Goal: Transaction & Acquisition: Purchase product/service

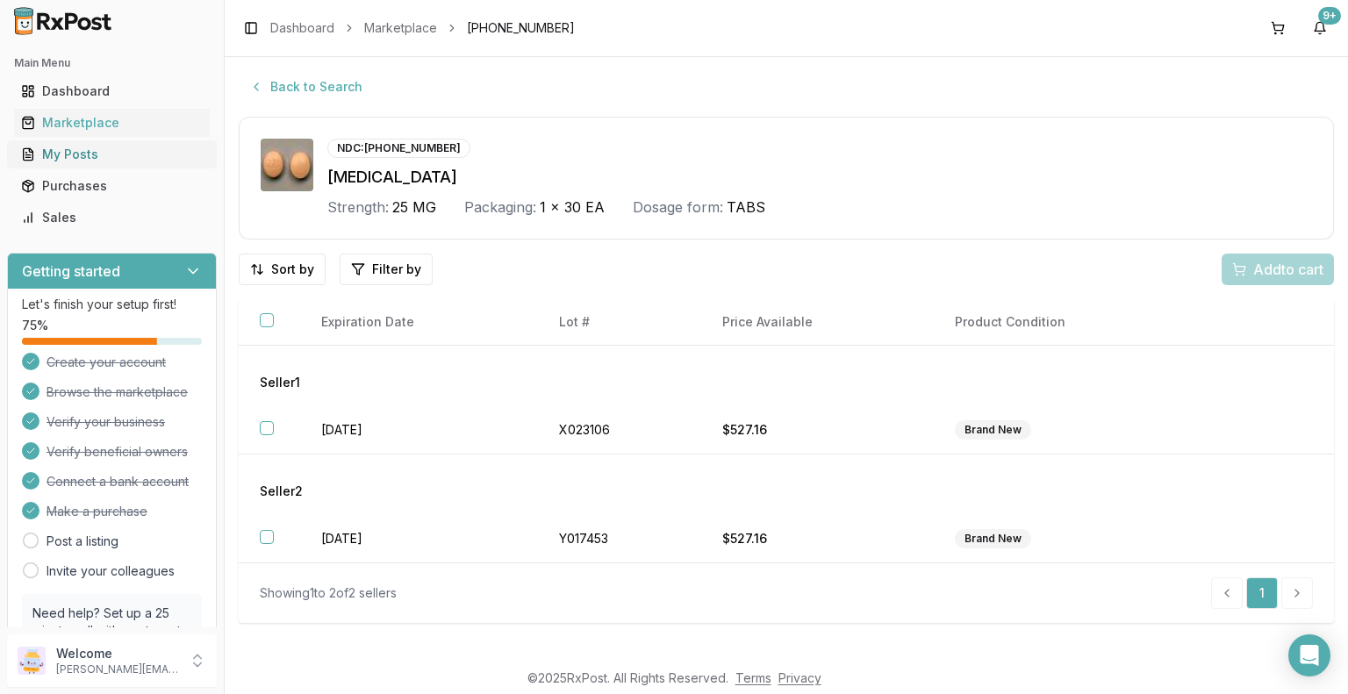
click at [105, 147] on div "My Posts" at bounding box center [112, 155] width 182 height 18
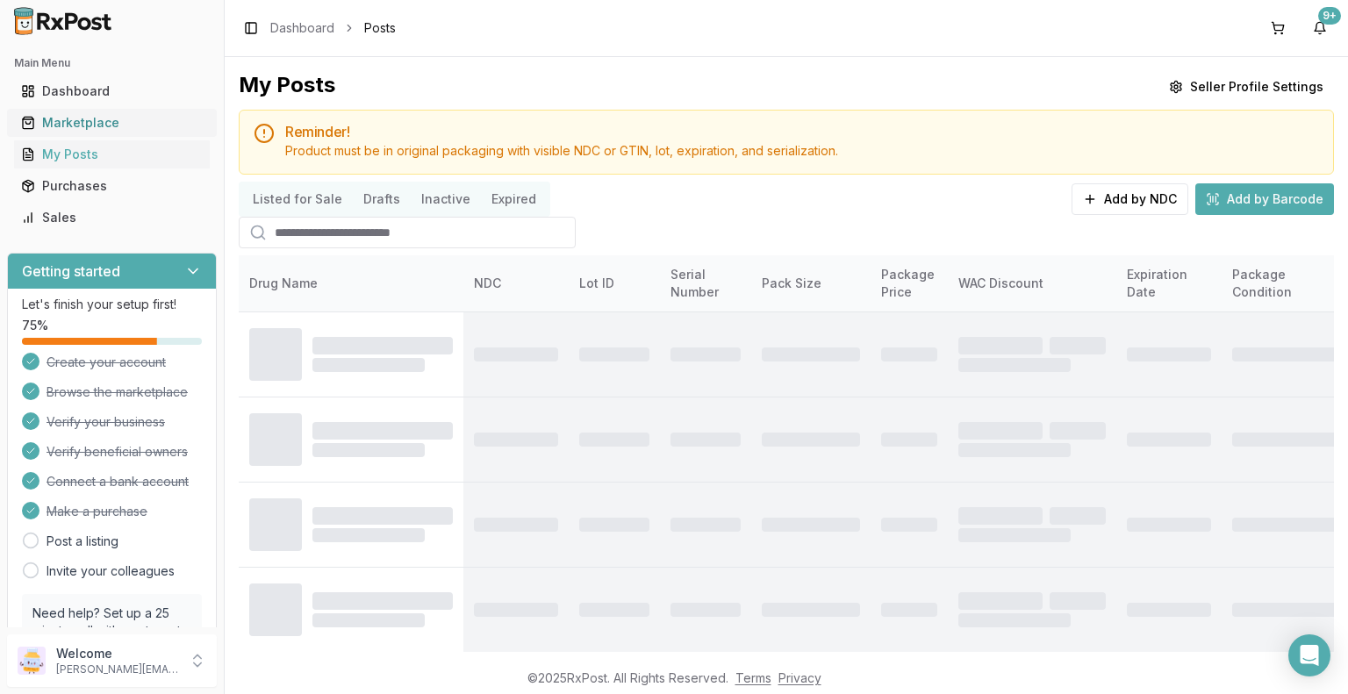
click at [130, 122] on div "Marketplace" at bounding box center [112, 123] width 182 height 18
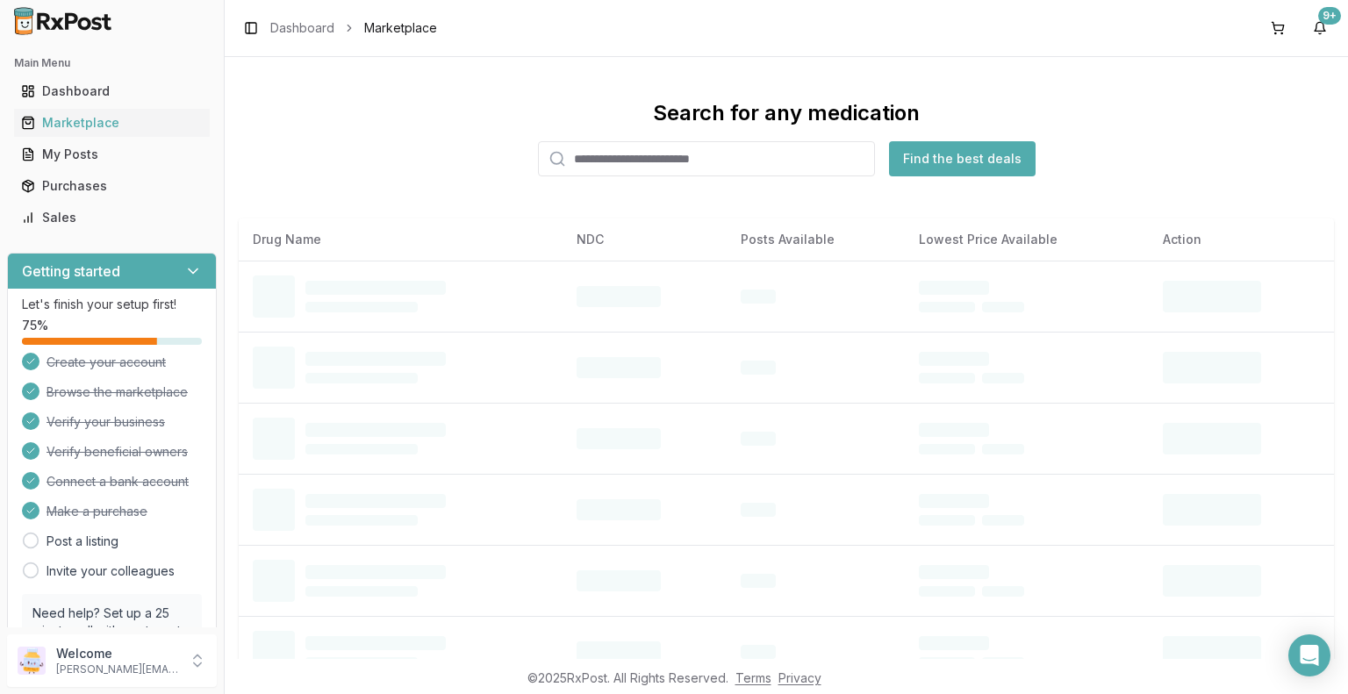
click at [612, 164] on input "search" at bounding box center [706, 158] width 337 height 35
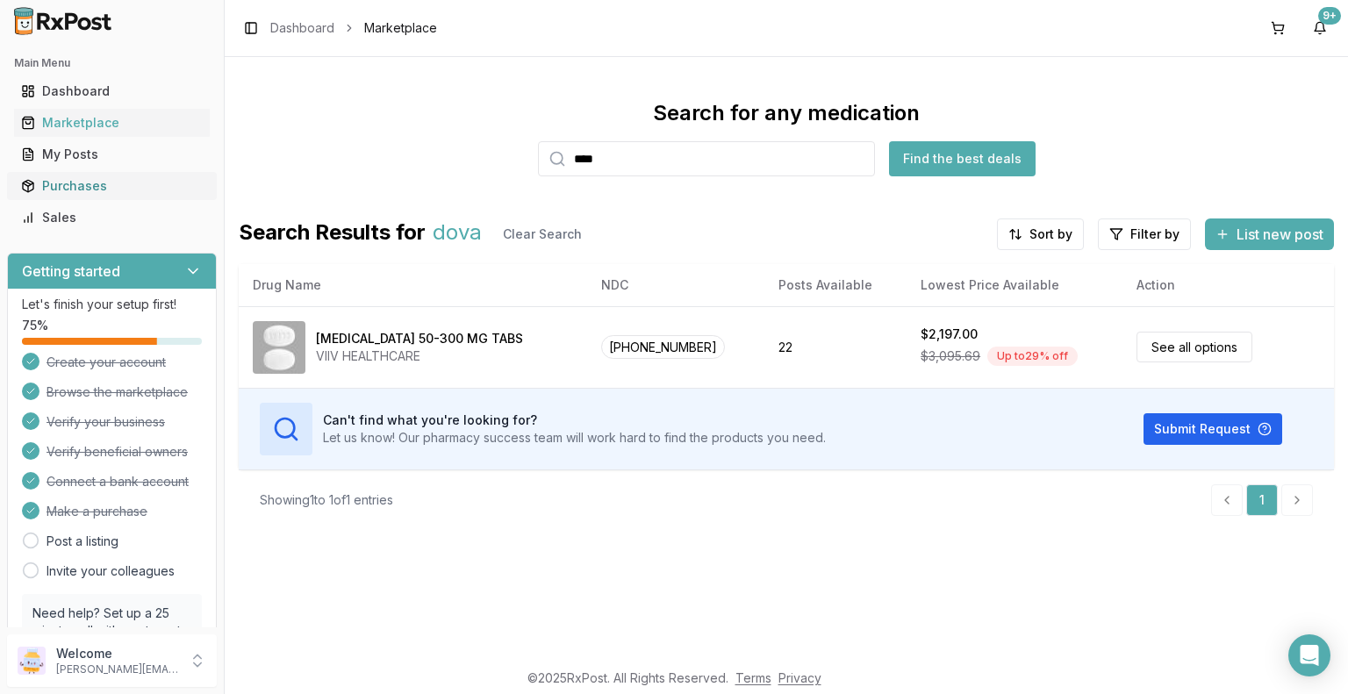
type input "****"
click at [105, 185] on div "Purchases" at bounding box center [112, 186] width 182 height 18
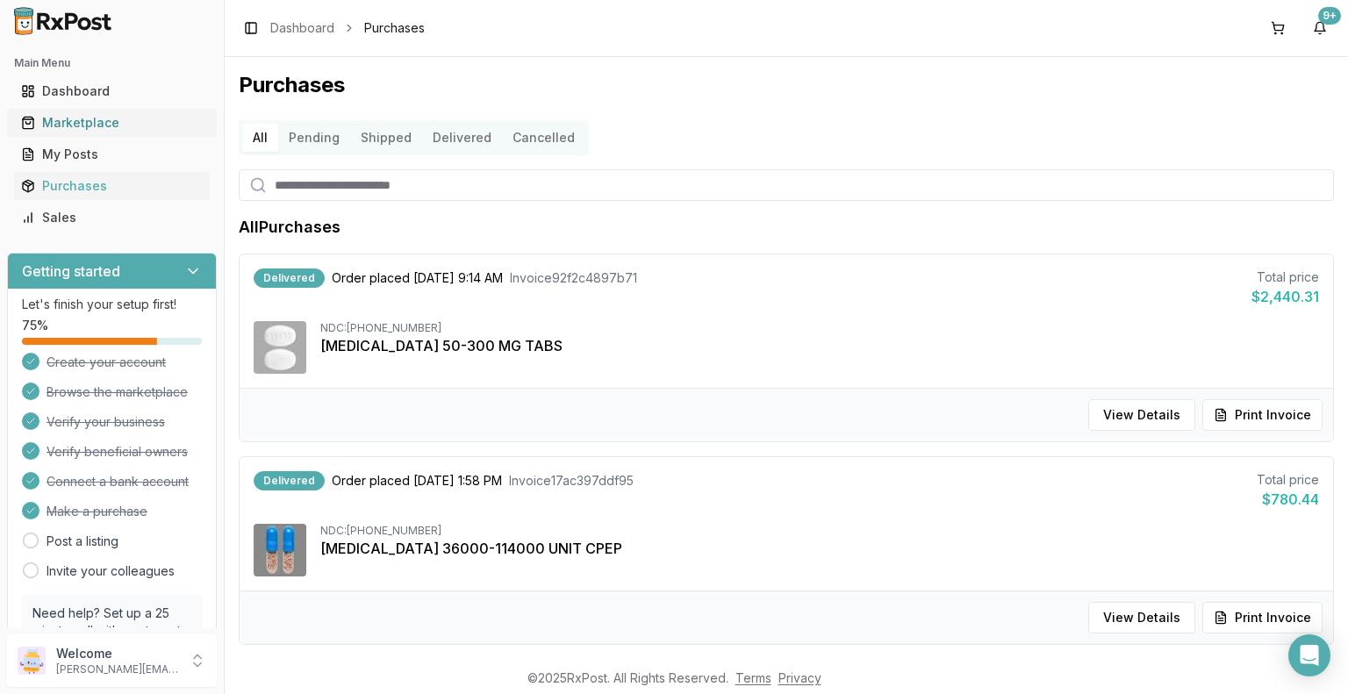
click at [127, 122] on div "Marketplace" at bounding box center [112, 123] width 182 height 18
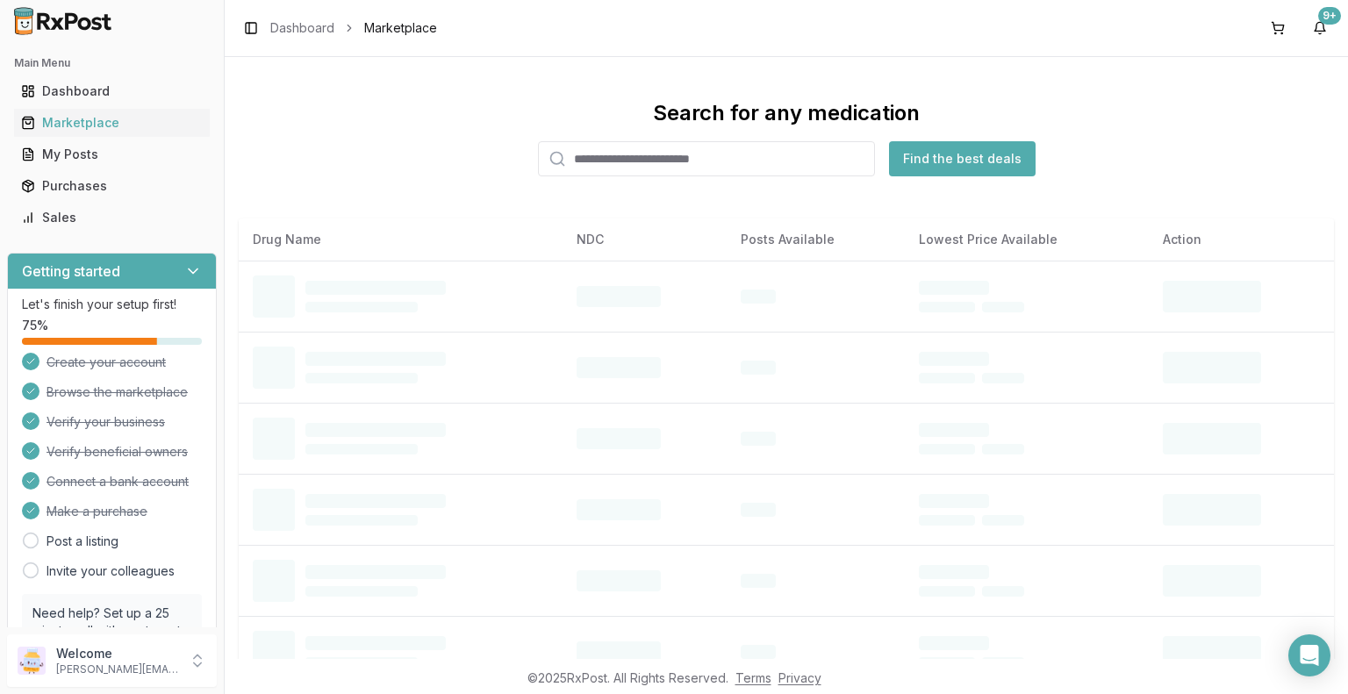
drag, startPoint x: 777, startPoint y: 160, endPoint x: 765, endPoint y: 147, distance: 17.4
click at [773, 156] on input "search" at bounding box center [706, 158] width 337 height 35
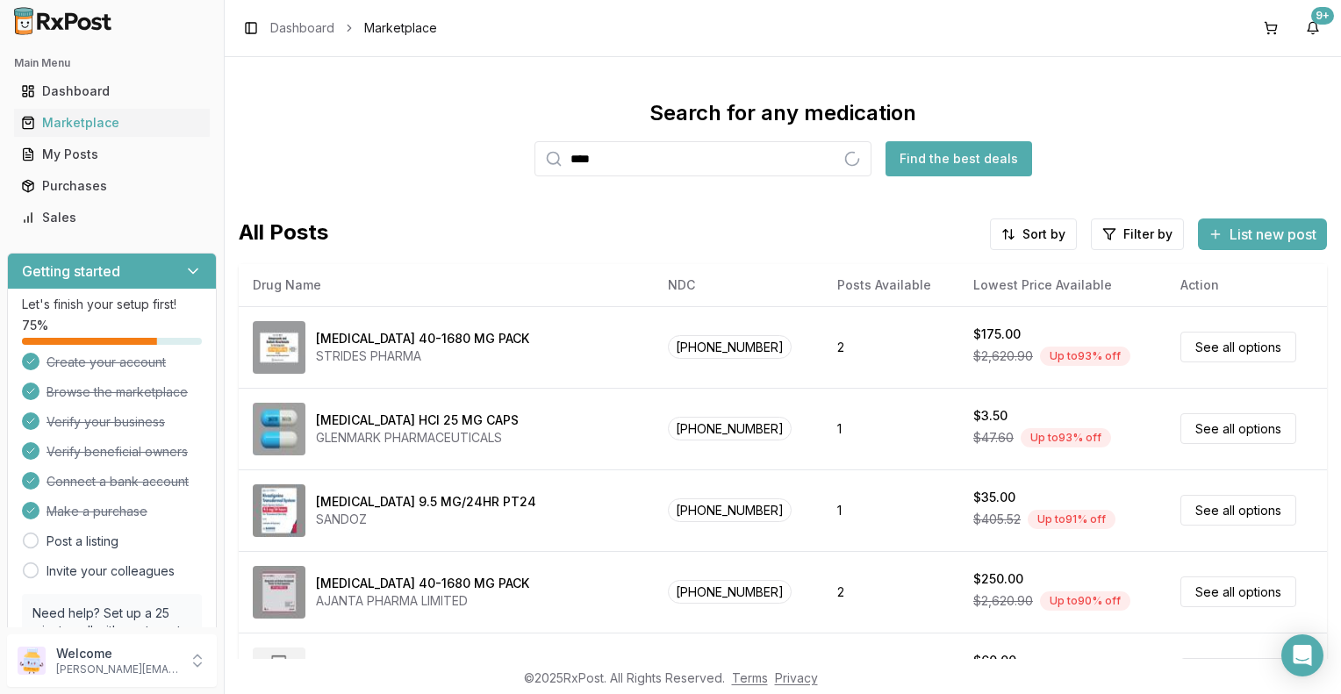
type input "****"
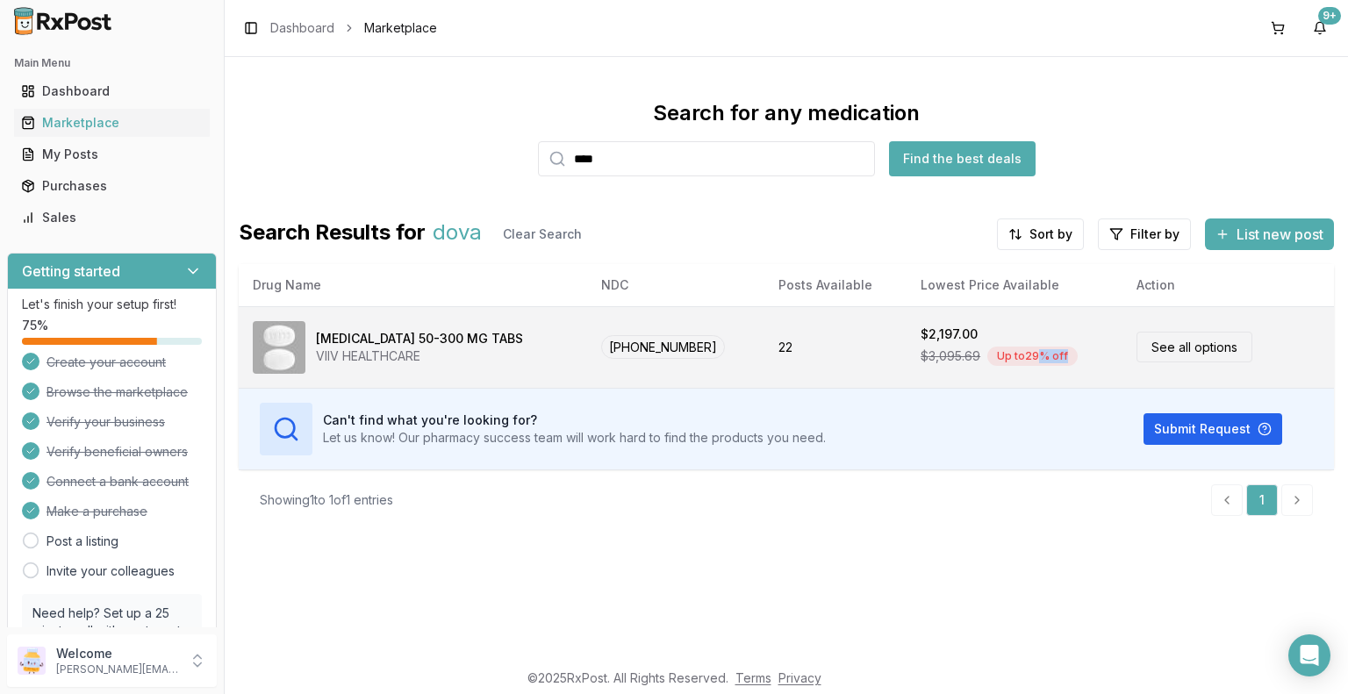
drag, startPoint x: 1005, startPoint y: 354, endPoint x: 1138, endPoint y: 350, distance: 133.4
click at [1138, 350] on tr "[MEDICAL_DATA] 50-300 MG TABS VIIV HEALTHCARE [PHONE_NUMBER] 22 $2,197.00 $3,09…" at bounding box center [786, 347] width 1095 height 82
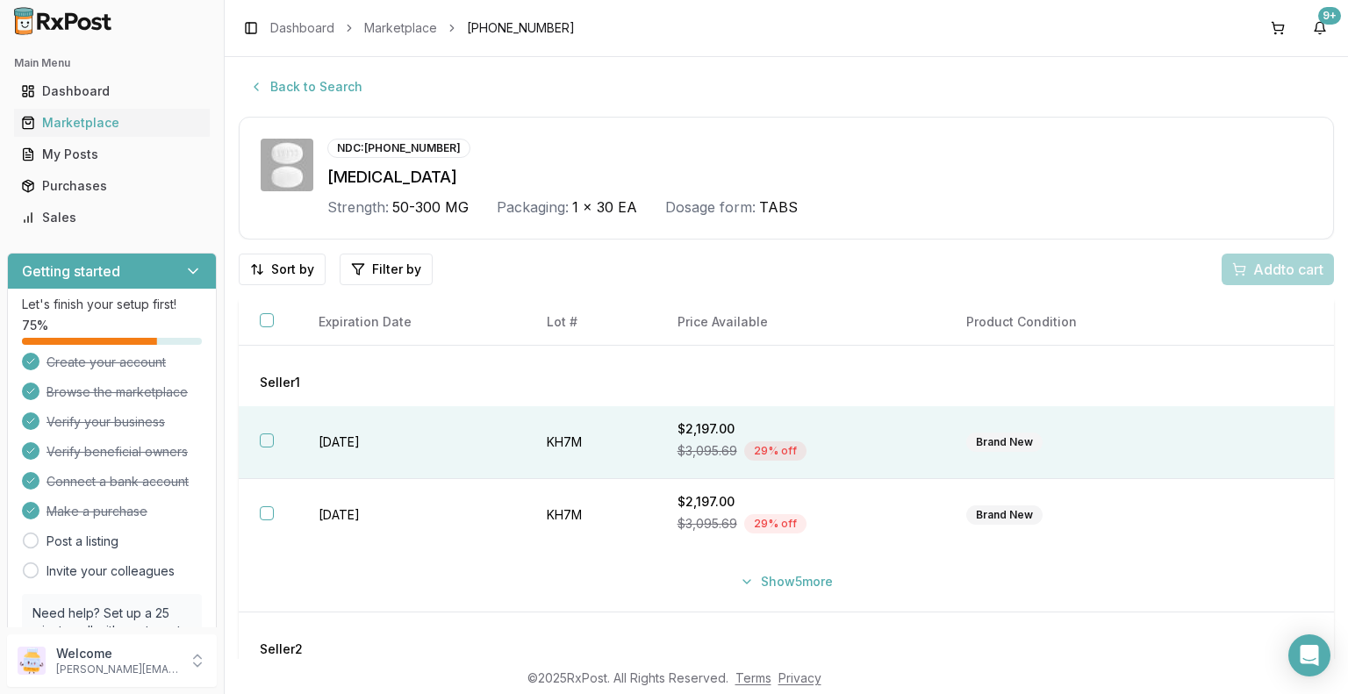
click at [1158, 447] on div "Brand New" at bounding box center [1074, 442] width 216 height 19
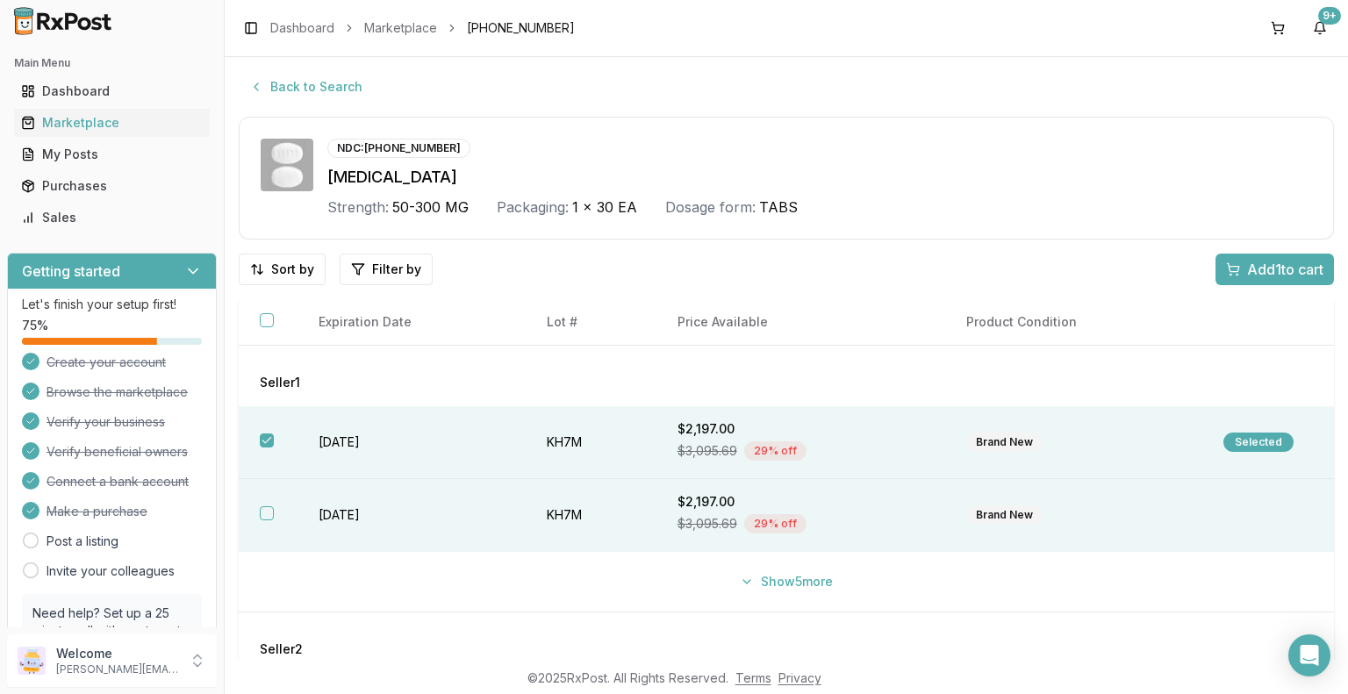
click at [1245, 515] on td at bounding box center [1268, 515] width 132 height 73
click at [1085, 583] on div "Show 5 more" at bounding box center [786, 582] width 1067 height 32
click at [1278, 272] on span "Add 2 to cart" at bounding box center [1283, 269] width 79 height 21
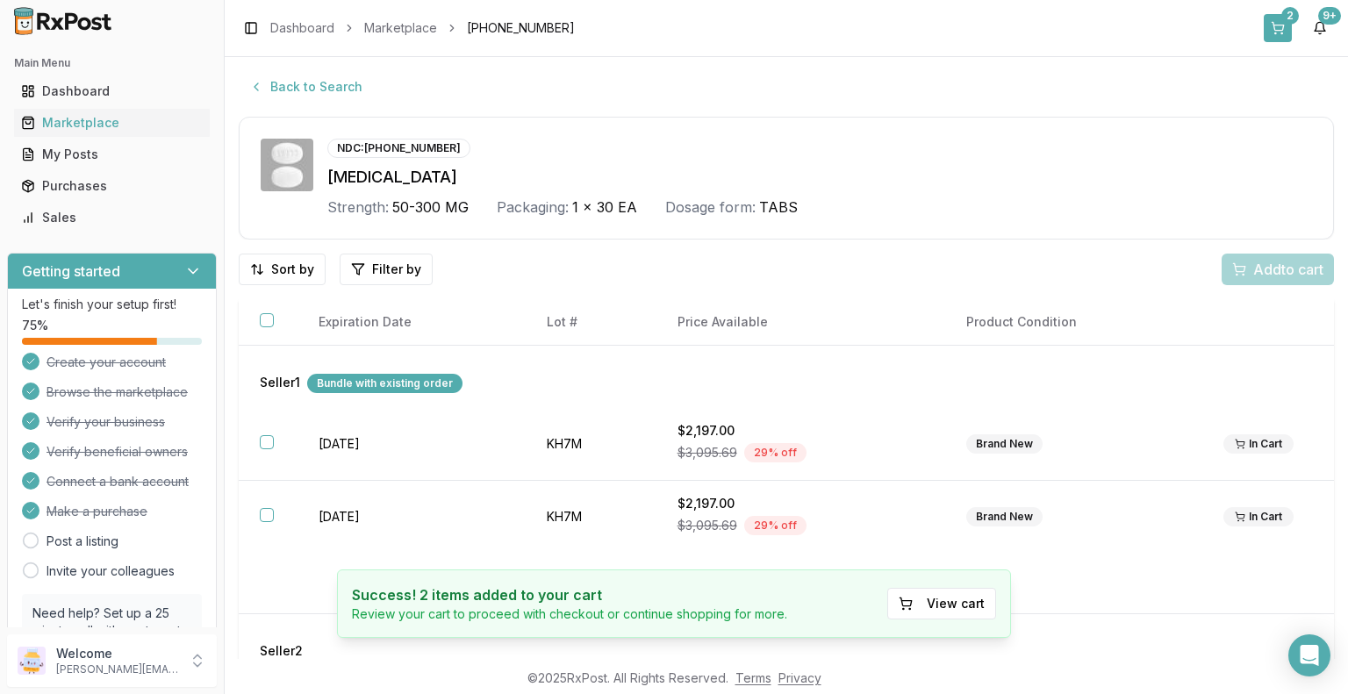
click at [1278, 23] on button "2" at bounding box center [1278, 28] width 28 height 28
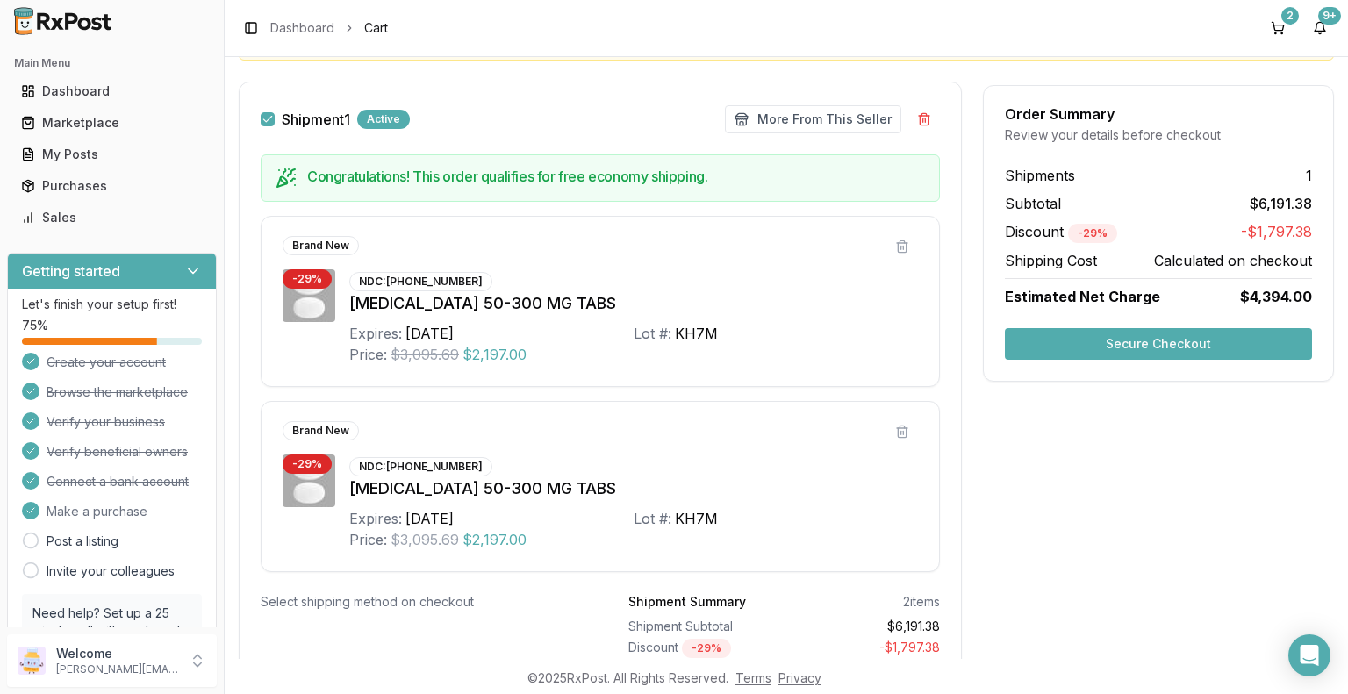
scroll to position [263, 0]
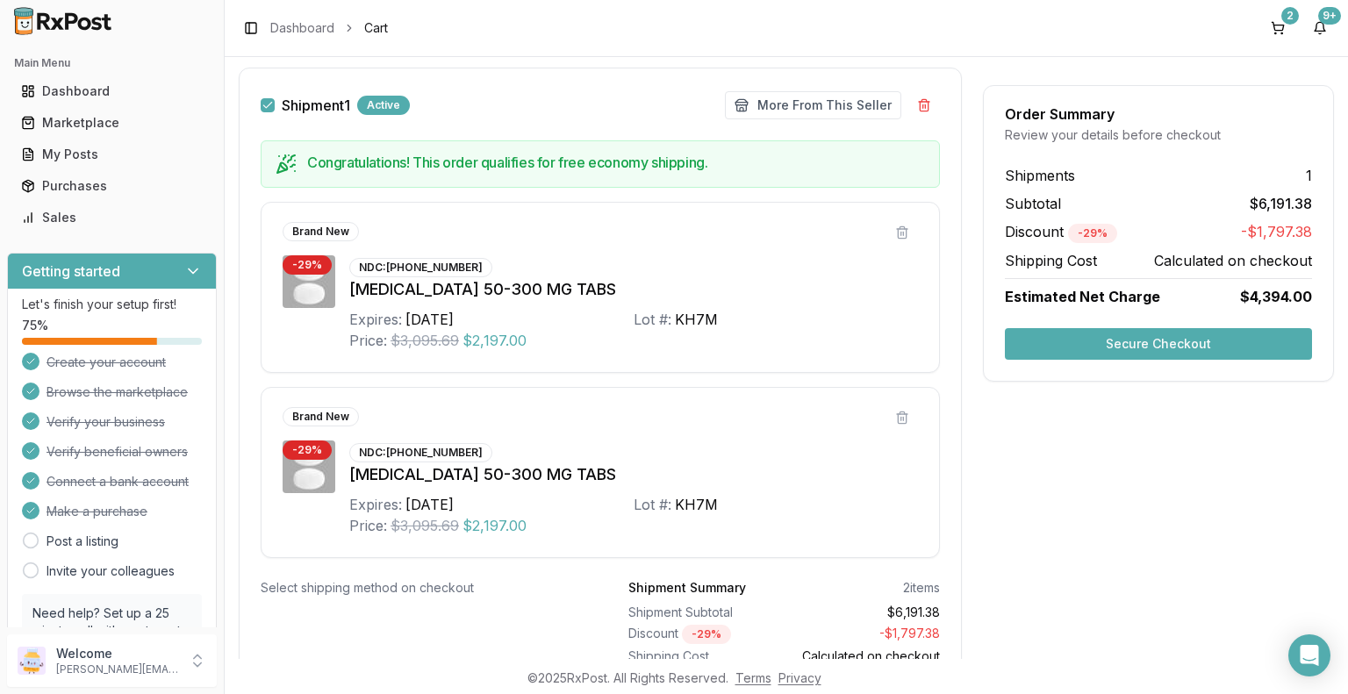
click at [1158, 343] on button "Secure Checkout" at bounding box center [1158, 344] width 307 height 32
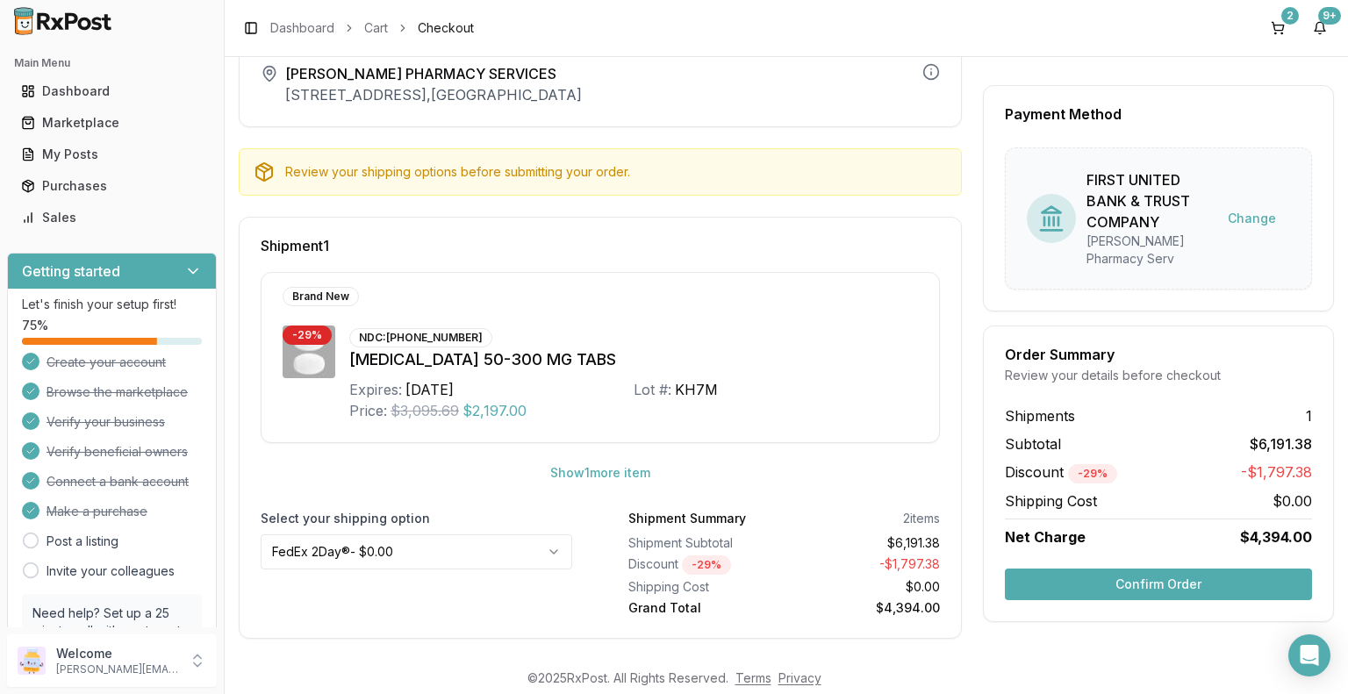
scroll to position [111, 0]
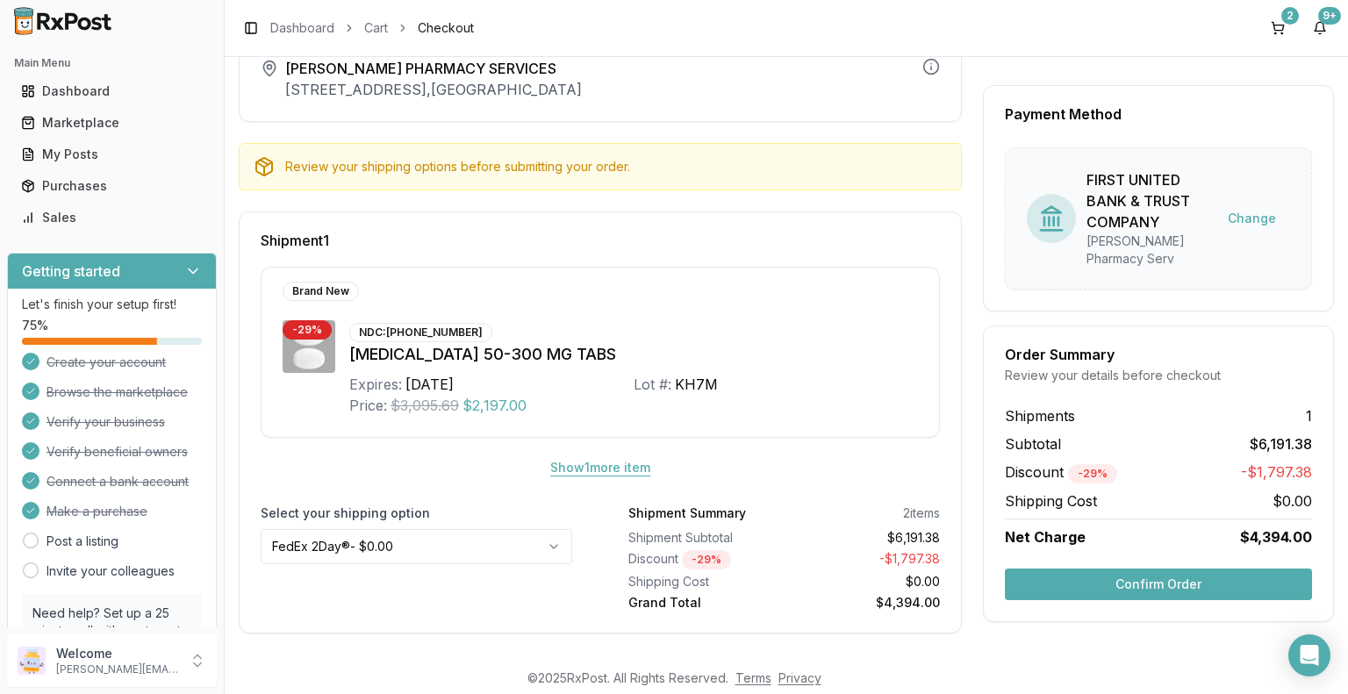
click at [595, 466] on button "Show 1 more item" at bounding box center [600, 468] width 128 height 32
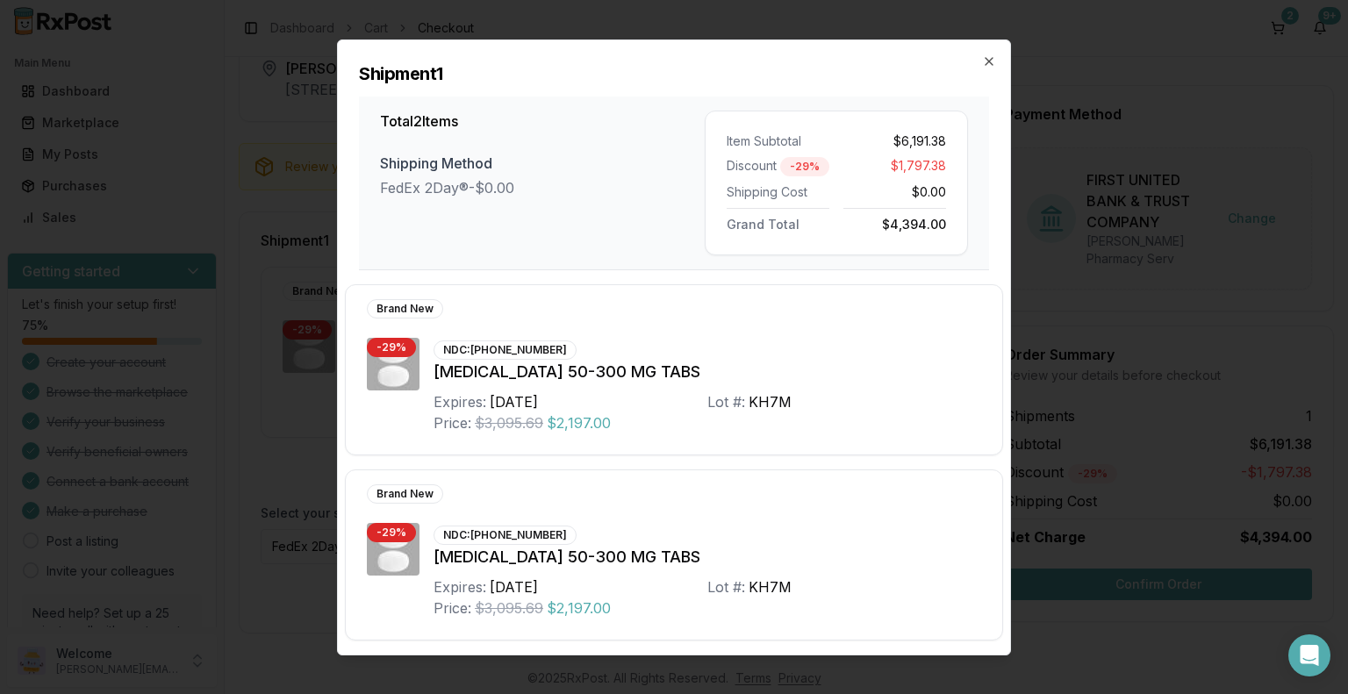
click at [864, 375] on div "[MEDICAL_DATA] 50-300 MG TABS" at bounding box center [708, 372] width 548 height 25
click at [986, 59] on icon "button" at bounding box center [989, 61] width 14 height 14
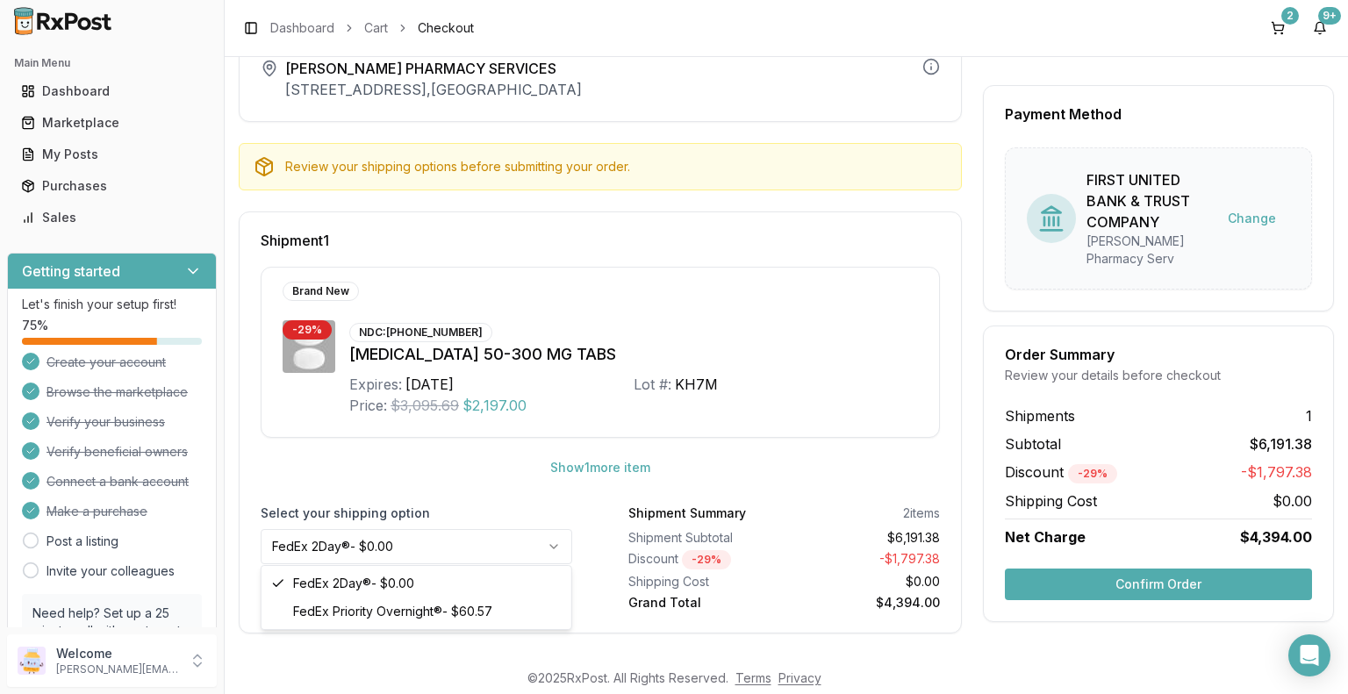
click at [548, 543] on html "Main Menu Dashboard Marketplace My Posts Purchases Sales Getting started Let's …" at bounding box center [674, 347] width 1348 height 694
click at [1295, 27] on div "2 9+" at bounding box center [1299, 28] width 70 height 28
click at [1280, 24] on button "2" at bounding box center [1278, 28] width 28 height 28
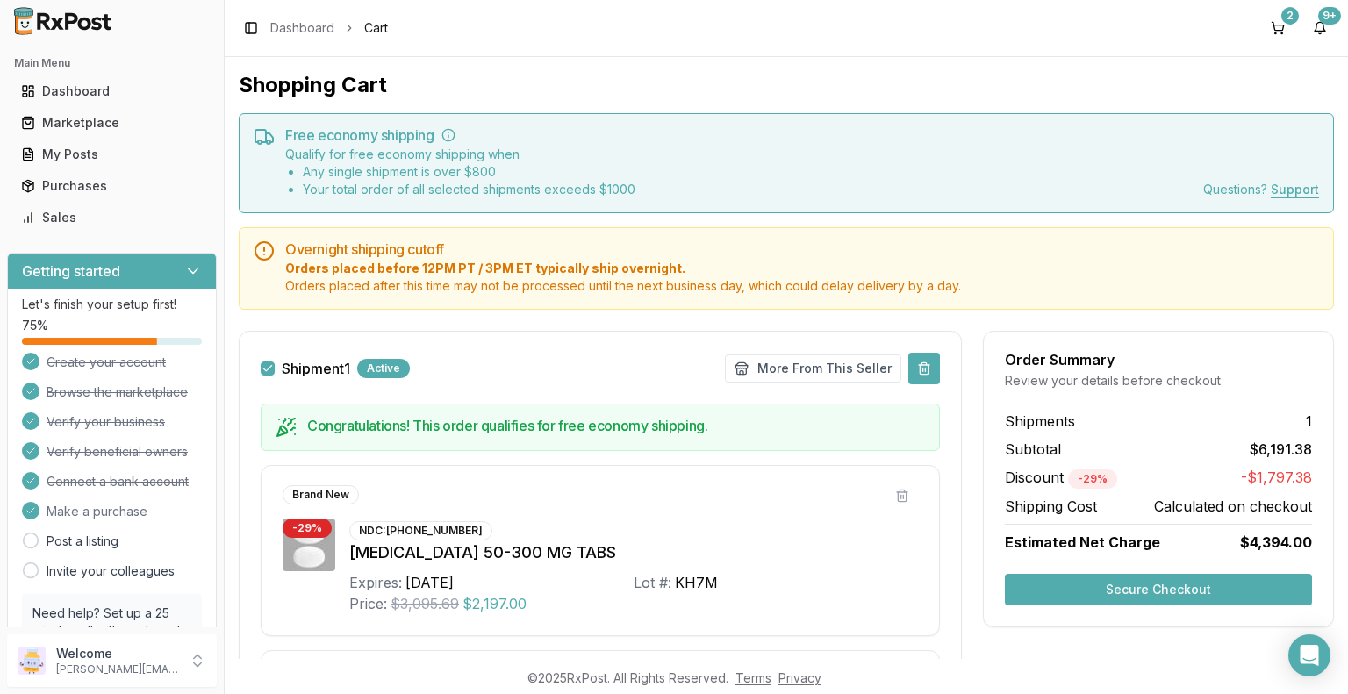
click at [923, 366] on button at bounding box center [924, 369] width 32 height 32
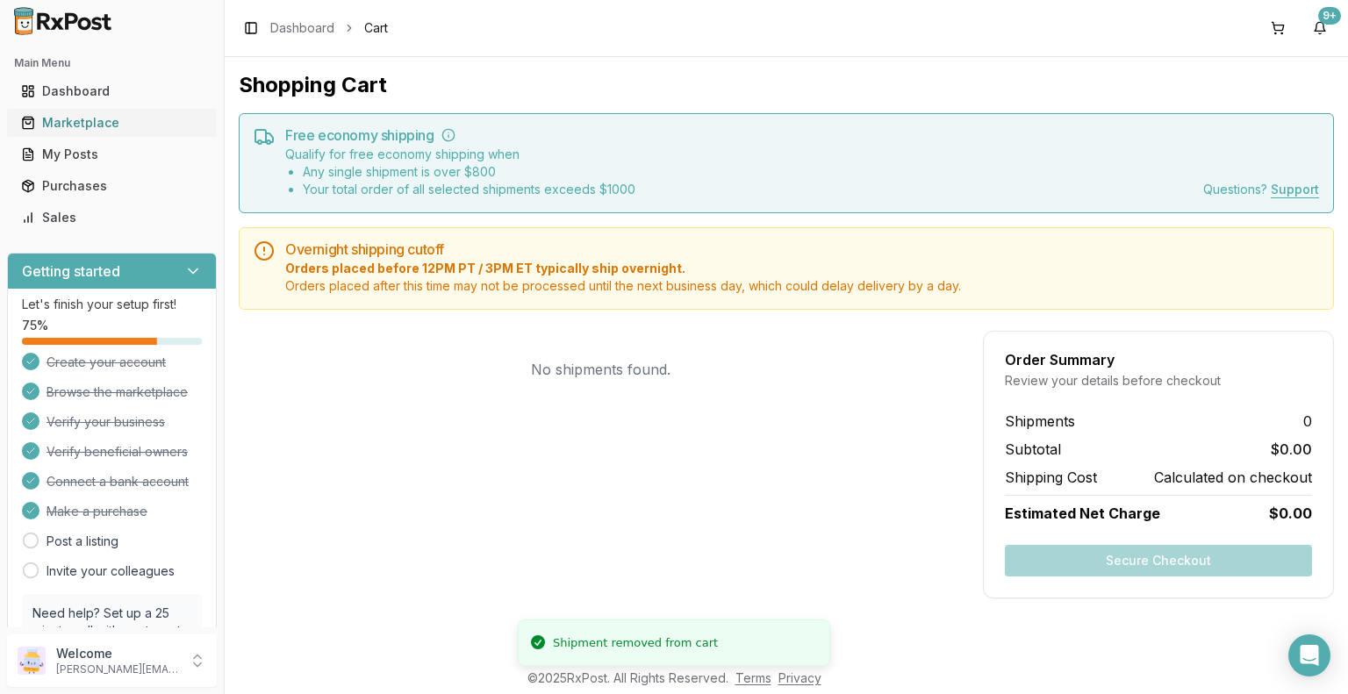
click at [118, 129] on div "Marketplace" at bounding box center [112, 123] width 182 height 18
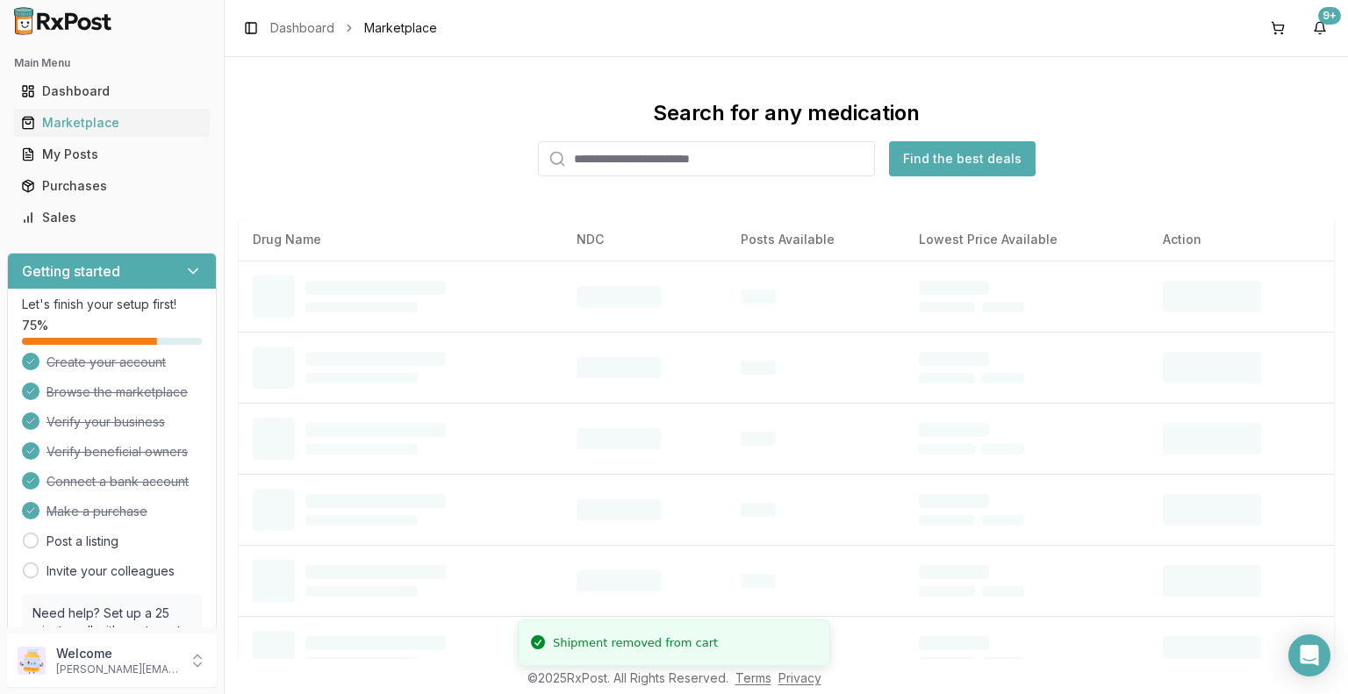
click at [663, 164] on input "search" at bounding box center [706, 158] width 337 height 35
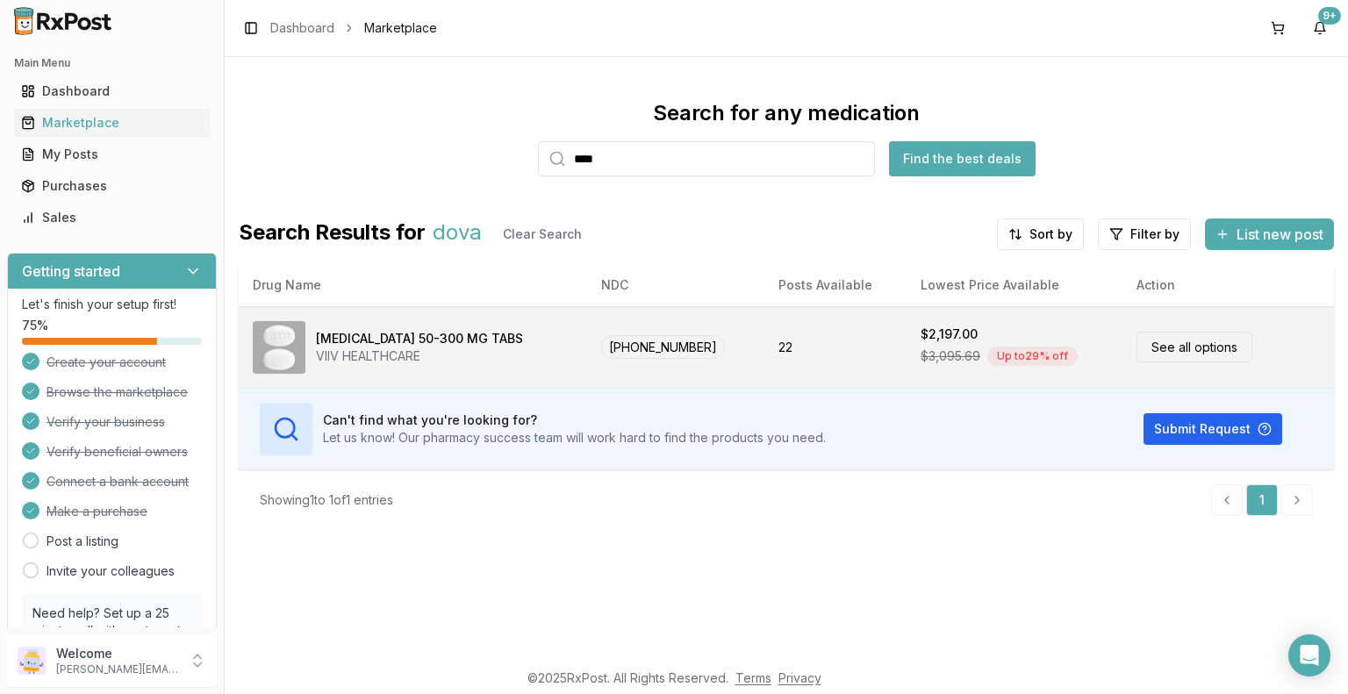
type input "****"
click at [1071, 343] on div "$3,095.69 Up to 29 % off" at bounding box center [1015, 356] width 188 height 26
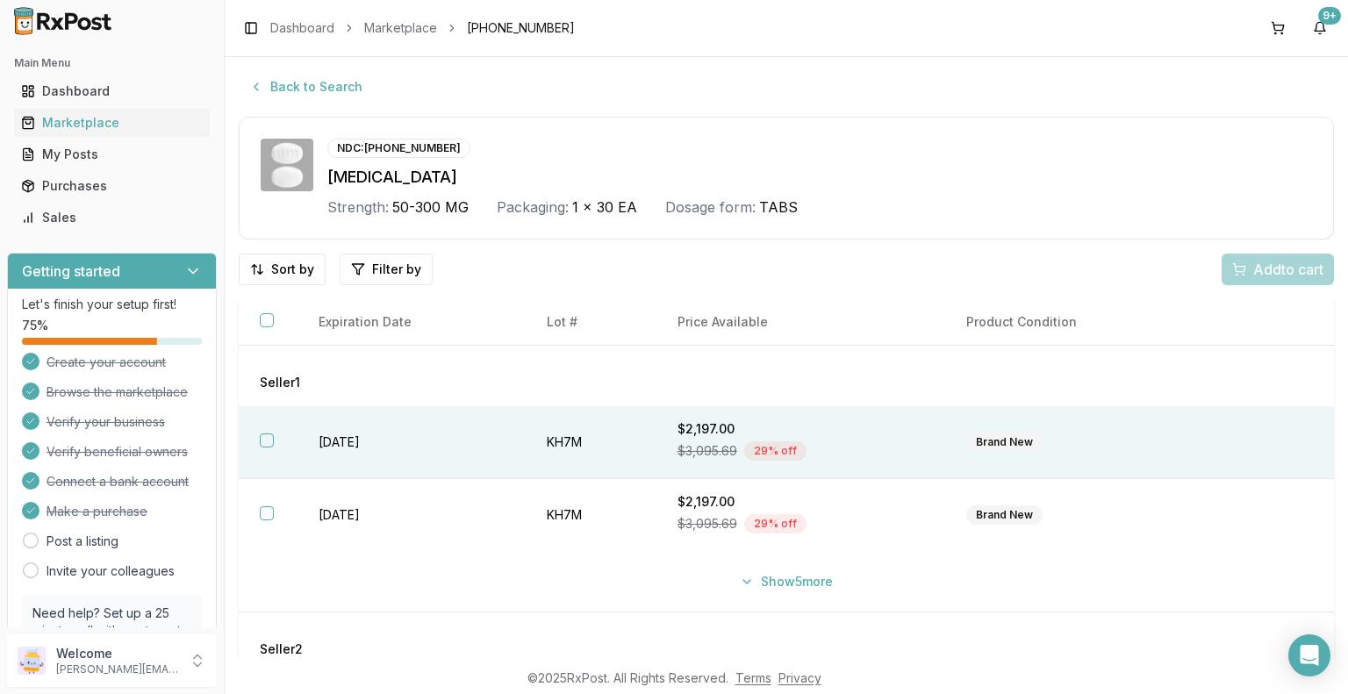
click at [1264, 448] on td at bounding box center [1268, 442] width 132 height 73
click at [1256, 266] on span "Add 1 to cart" at bounding box center [1285, 269] width 76 height 21
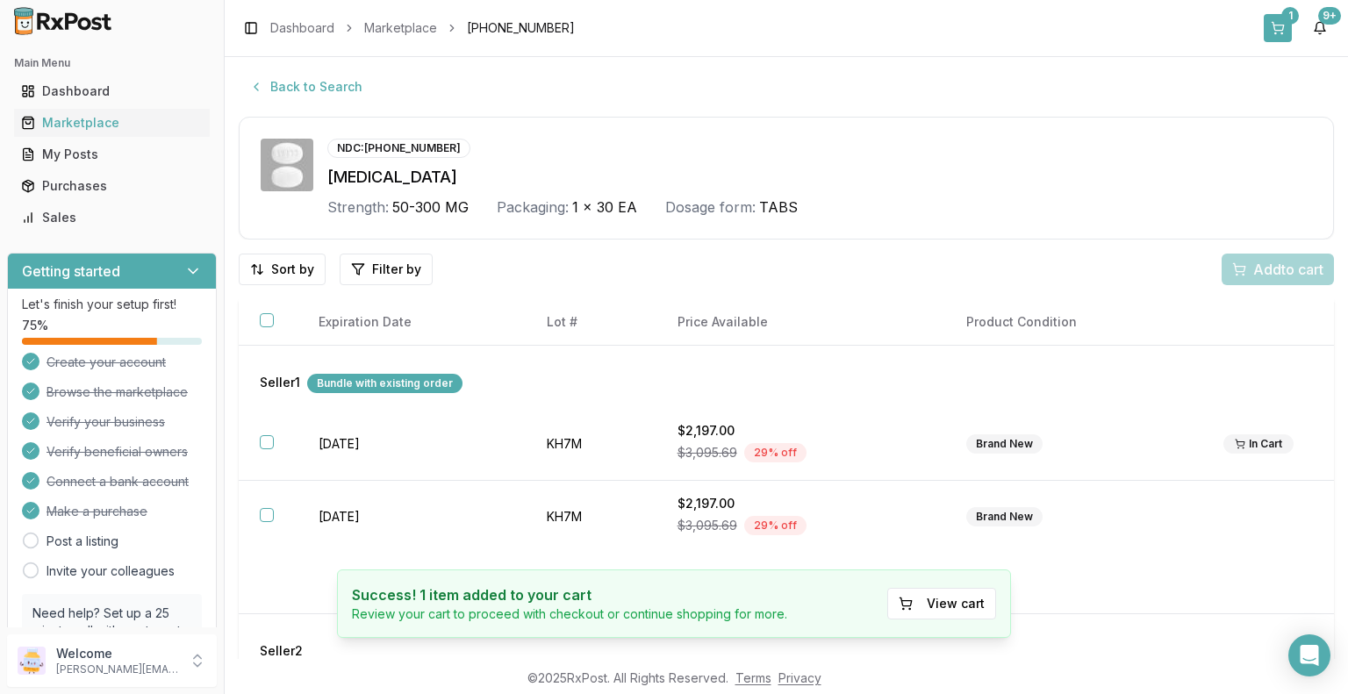
click at [1284, 28] on button "1" at bounding box center [1278, 28] width 28 height 28
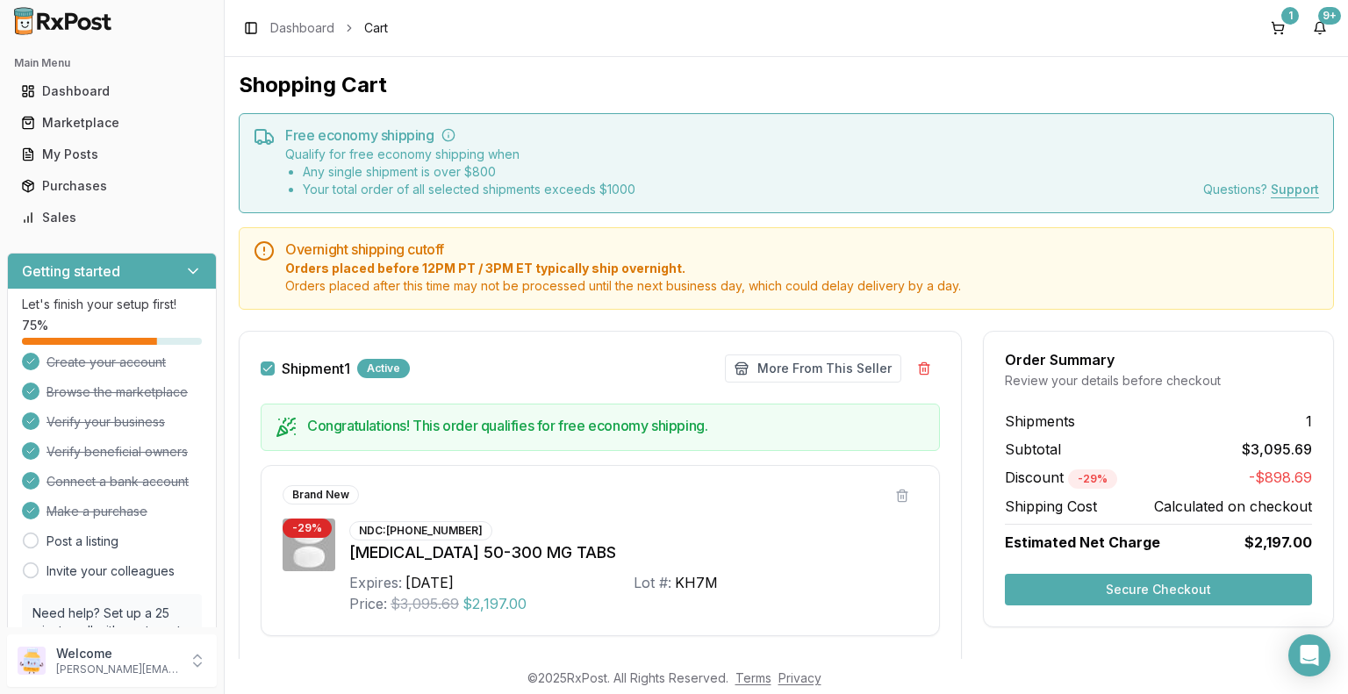
scroll to position [173, 0]
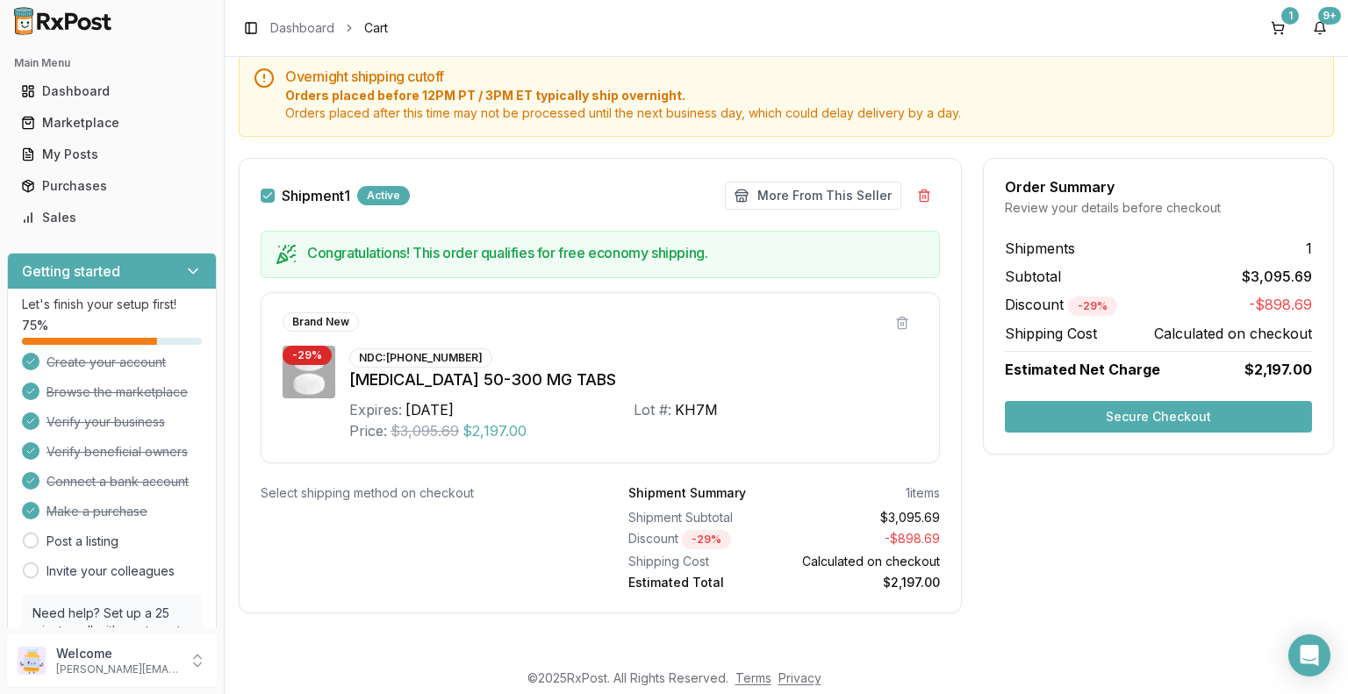
click at [1161, 417] on button "Secure Checkout" at bounding box center [1158, 417] width 307 height 32
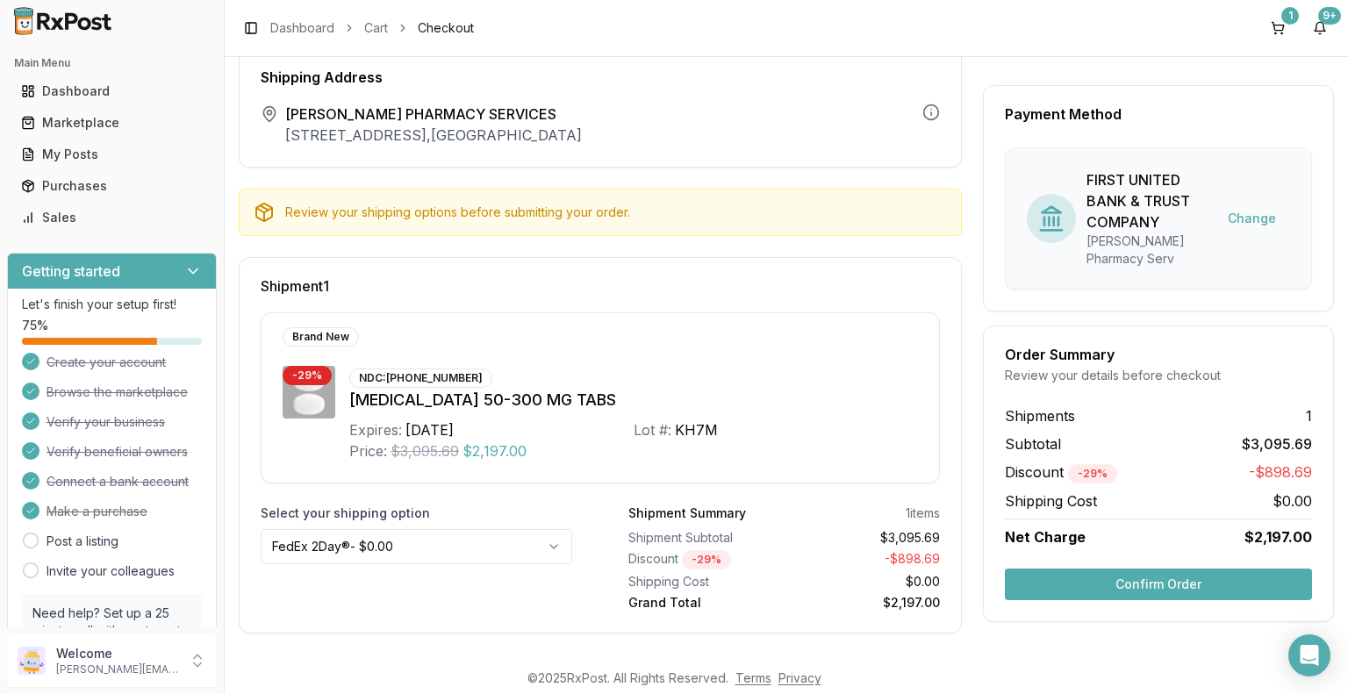
click at [552, 544] on html "Main Menu Dashboard Marketplace My Posts Purchases Sales Getting started Let's …" at bounding box center [674, 347] width 1348 height 694
click at [1169, 570] on button "Confirm Order" at bounding box center [1158, 585] width 307 height 32
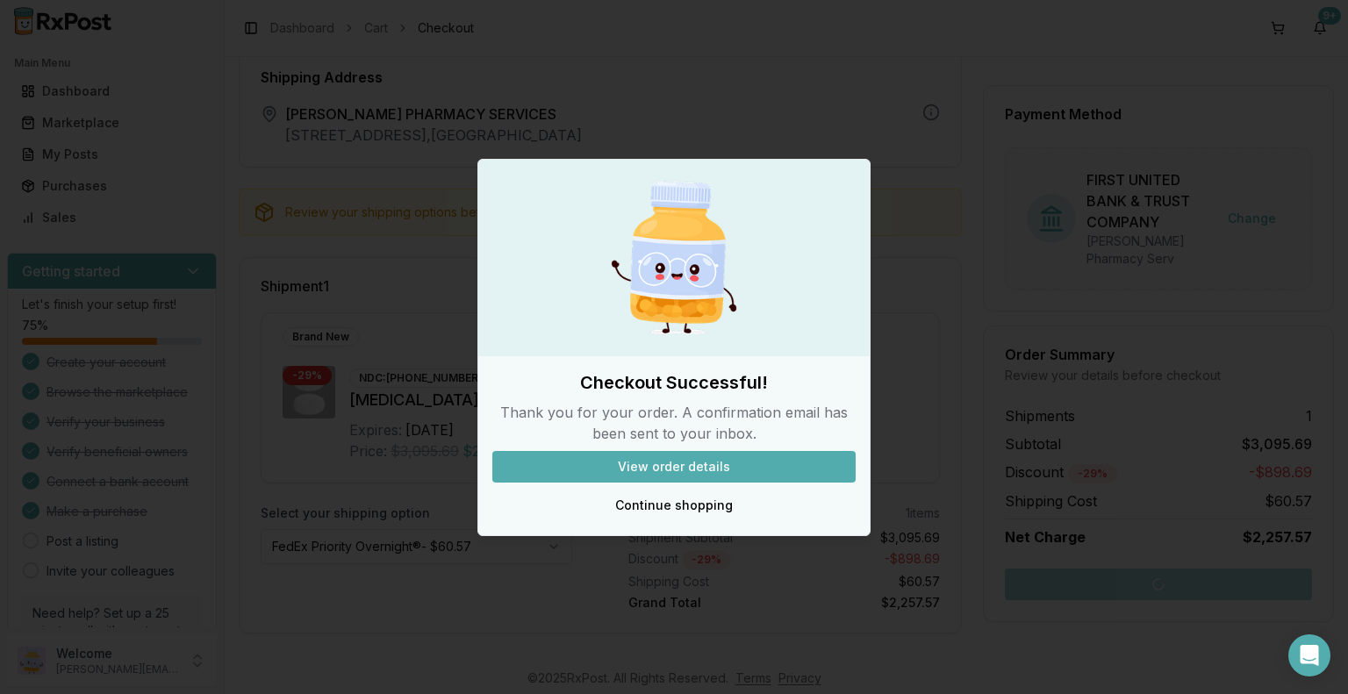
click at [689, 470] on button "View order details" at bounding box center [673, 467] width 363 height 32
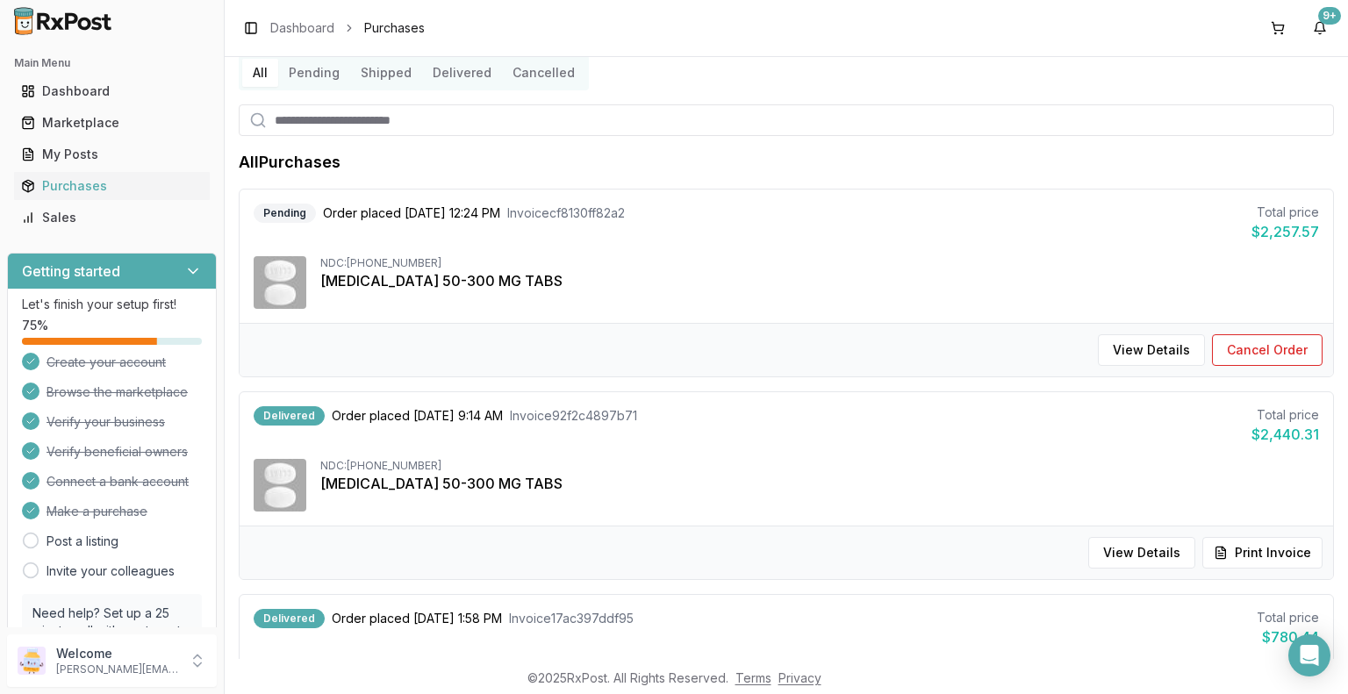
click at [1133, 627] on div "Delivered Order placed [DATE] 1:58 PM Invoice 17ac397ddf95 Total price $780.44" at bounding box center [786, 628] width 1065 height 39
click at [124, 122] on div "Marketplace" at bounding box center [112, 123] width 182 height 18
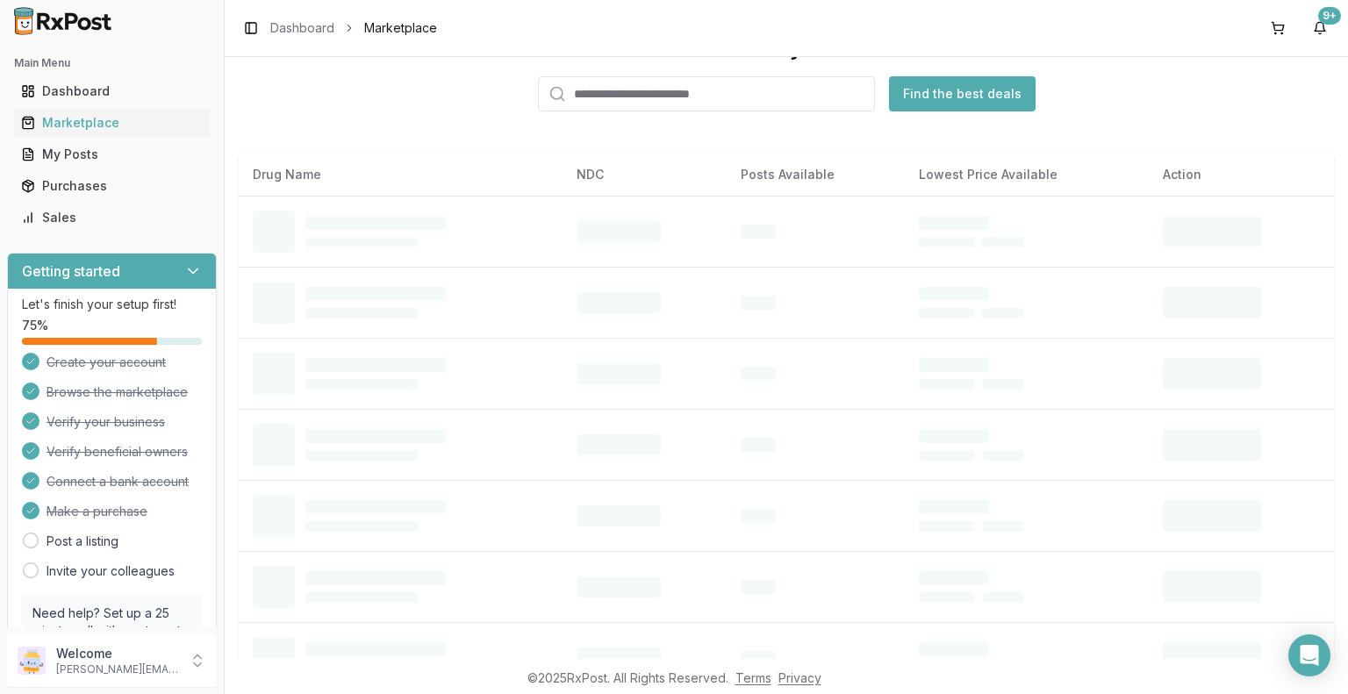
click at [628, 82] on input "search" at bounding box center [706, 93] width 337 height 35
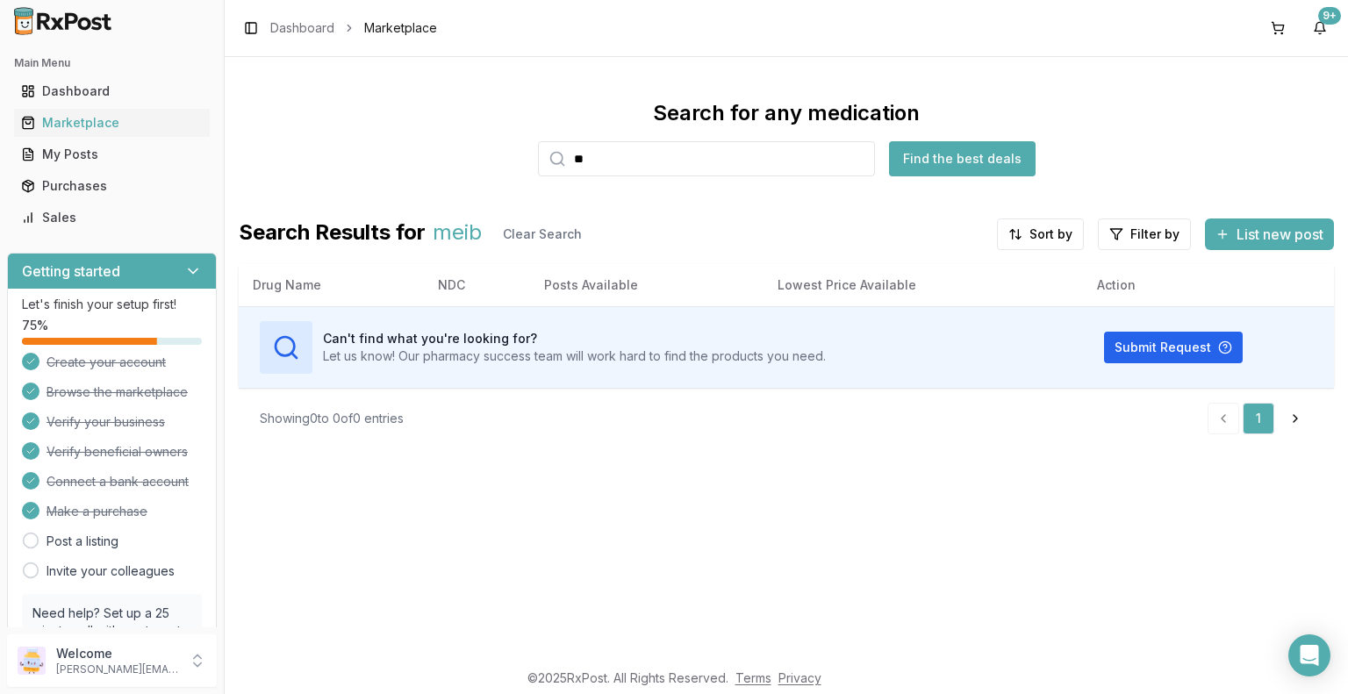
type input "*"
type input "***"
